Goal: Entertainment & Leisure: Consume media (video, audio)

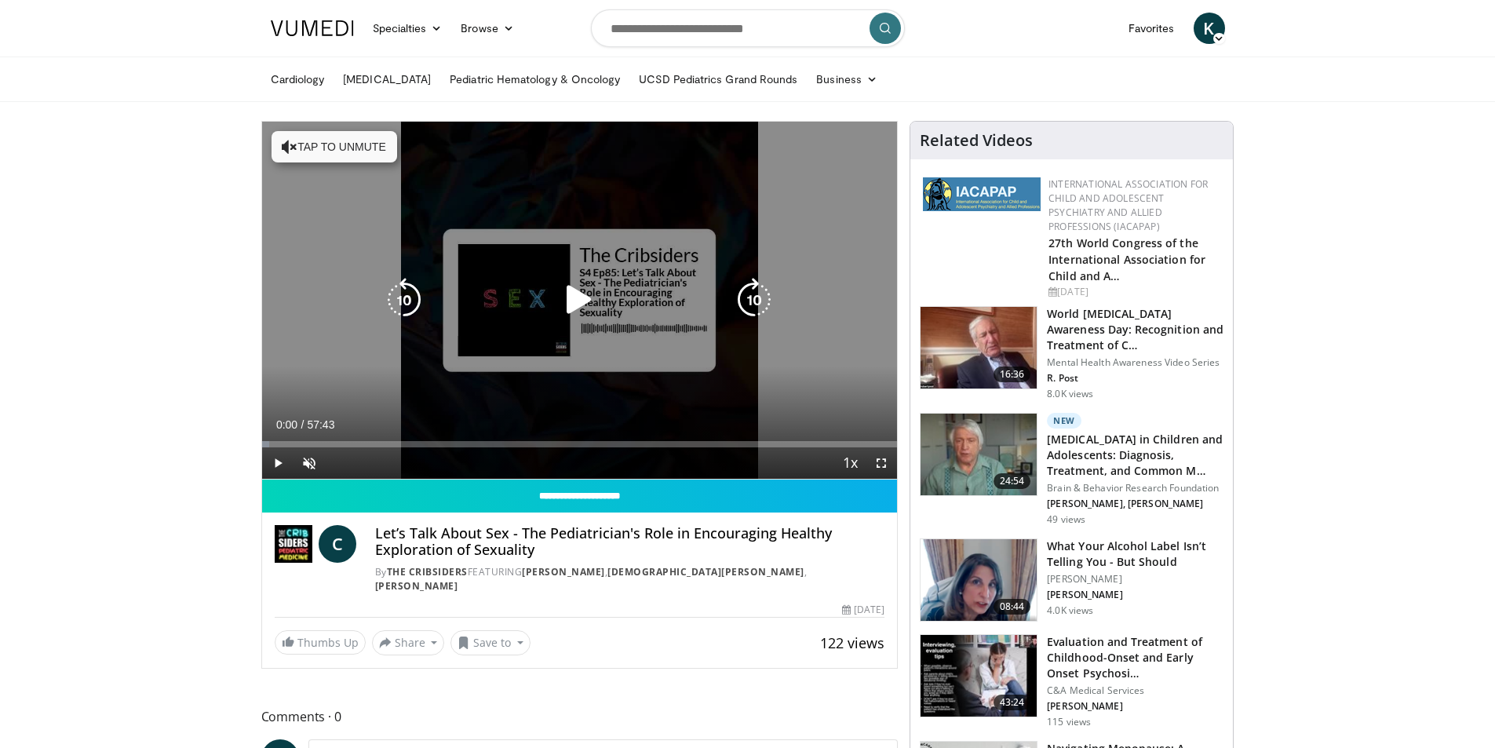
click at [583, 292] on icon "Video Player" at bounding box center [579, 300] width 44 height 44
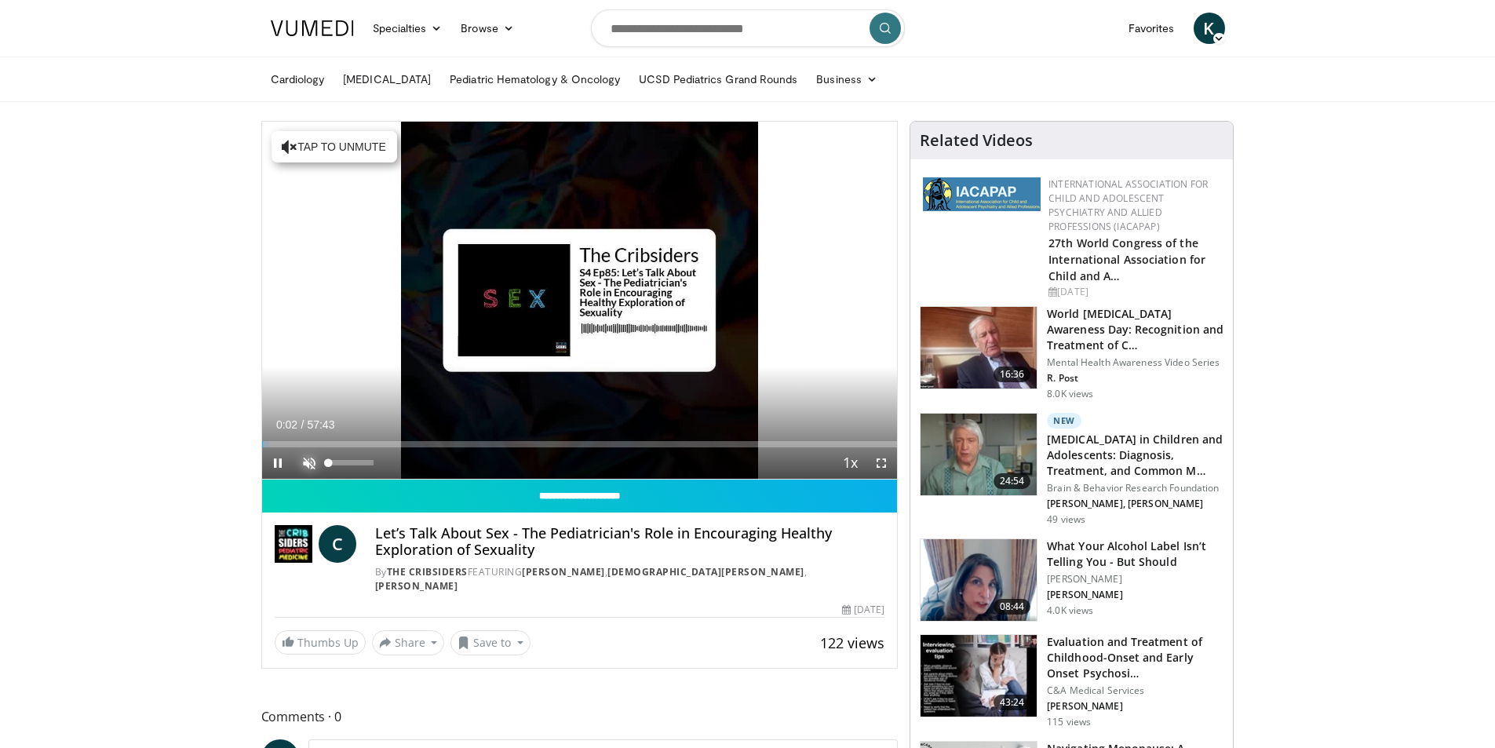
click at [311, 459] on span "Video Player" at bounding box center [309, 462] width 31 height 31
click at [272, 462] on span "Video Player" at bounding box center [277, 462] width 31 height 31
